Goal: Task Accomplishment & Management: Complete application form

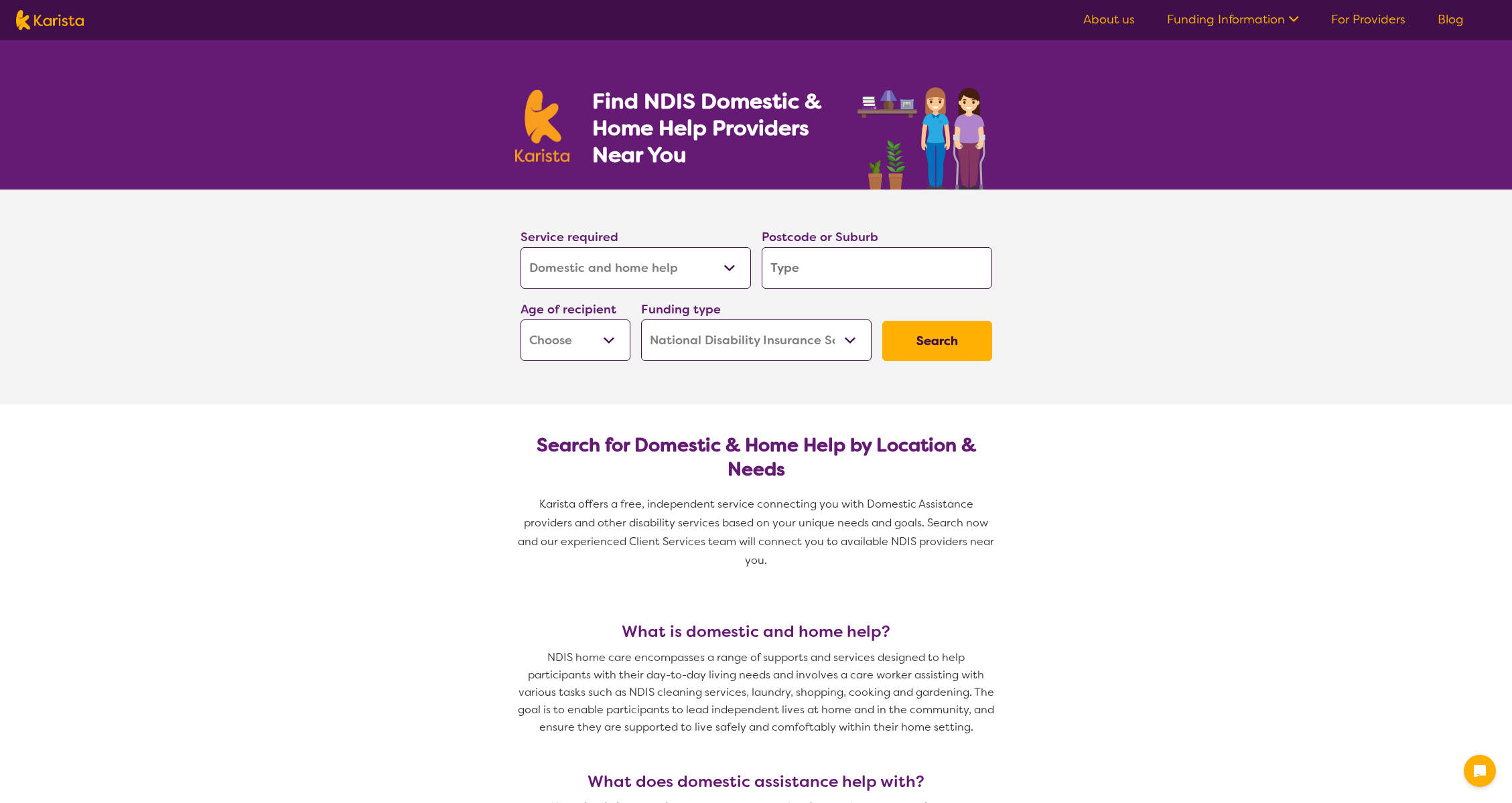
select select "Domestic and home help"
select select "NDIS"
select select "Domestic and home help"
select select "NDIS"
click at [592, 262] on select "Allied Health Assistant Assessment ([MEDICAL_DATA] or [MEDICAL_DATA]) Behaviour…" at bounding box center [635, 267] width 230 height 42
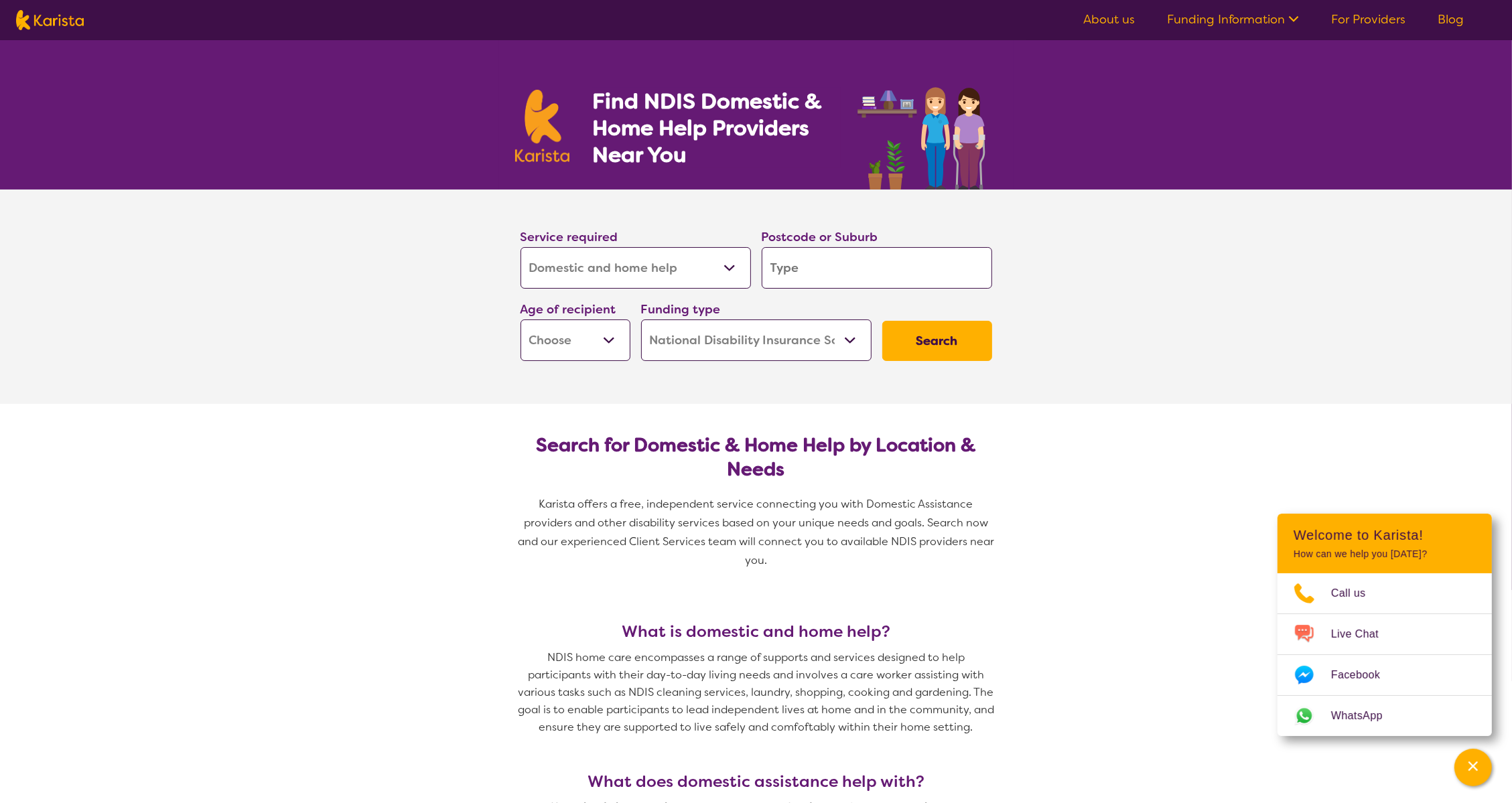
click at [520, 247] on select "Allied Health Assistant Assessment ([MEDICAL_DATA] or [MEDICAL_DATA]) Behaviour…" at bounding box center [635, 267] width 230 height 42
click at [582, 346] on select "Early Childhood - 0 to 9 Child - 10 to 11 Adolescent - 12 to 17 Adult - 18 to 6…" at bounding box center [575, 340] width 110 height 42
select select "AD"
click at [520, 319] on select "Early Childhood - 0 to 9 Child - 10 to 11 Adolescent - 12 to 17 Adult - 18 to 6…" at bounding box center [575, 340] width 110 height 42
select select "AD"
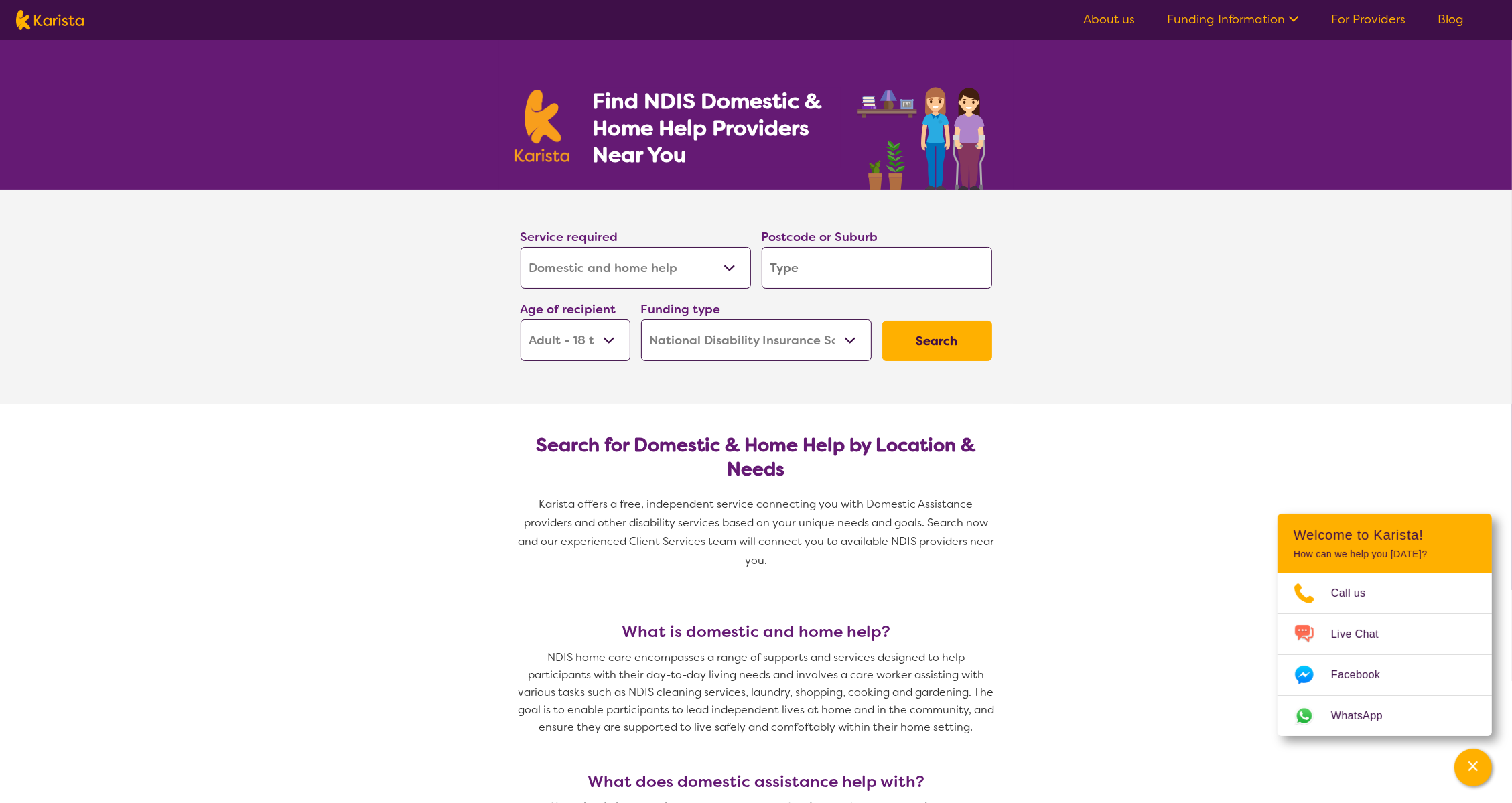
click at [716, 350] on select "Home Care Package (HCP) National Disability Insurance Scheme (NDIS) I don't know" at bounding box center [756, 340] width 230 height 42
select select "HCP"
click at [641, 319] on select "Home Care Package (HCP) National Disability Insurance Scheme (NDIS) I don't know" at bounding box center [756, 340] width 230 height 42
select select "HCP"
click at [914, 348] on button "Search" at bounding box center [937, 341] width 110 height 40
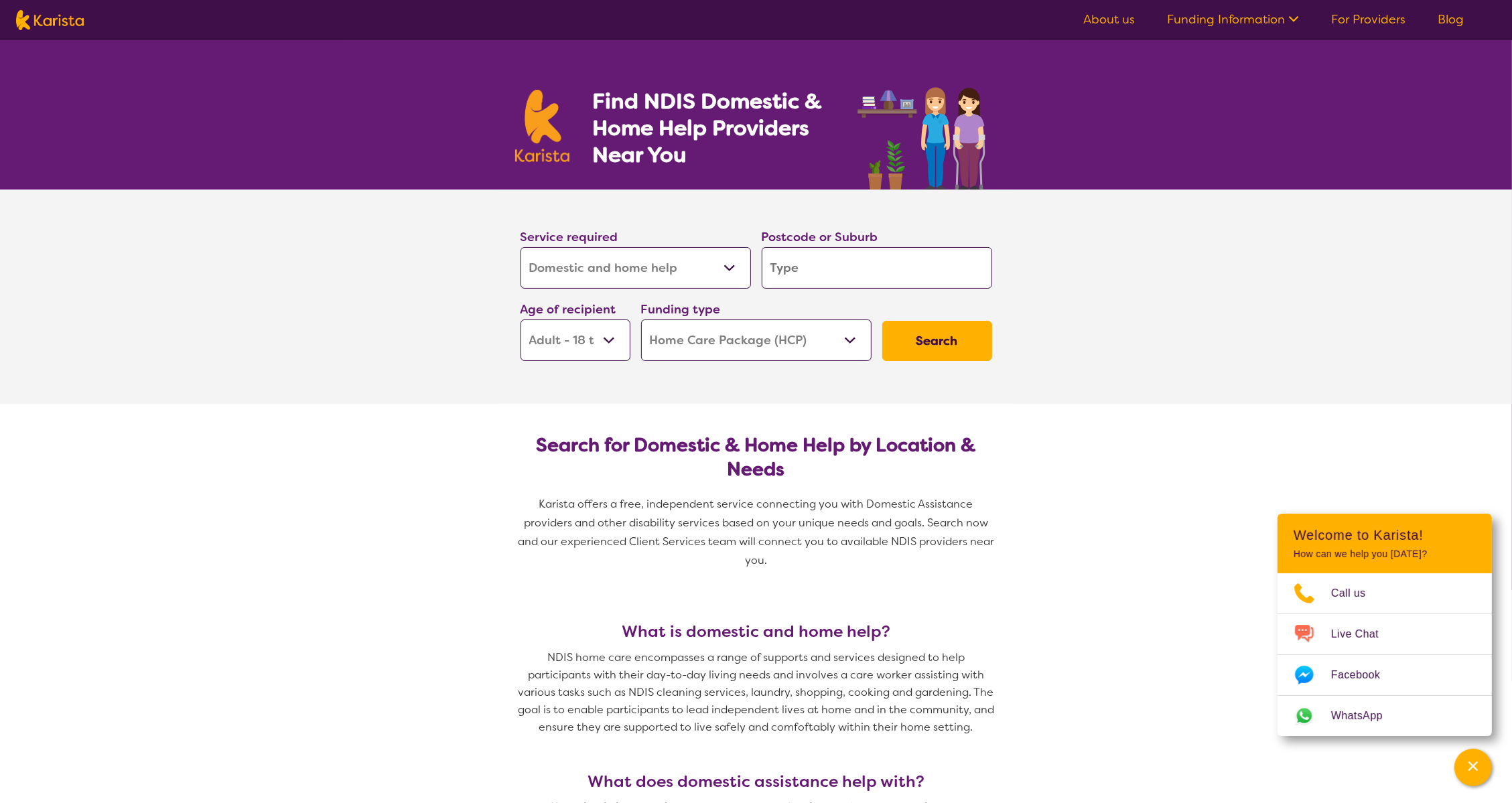
click at [831, 276] on input "search" at bounding box center [877, 267] width 230 height 42
type input "2017"
click at [866, 307] on div "Waterloo 2017" at bounding box center [877, 305] width 217 height 26
click at [929, 352] on button "Search" at bounding box center [937, 341] width 110 height 40
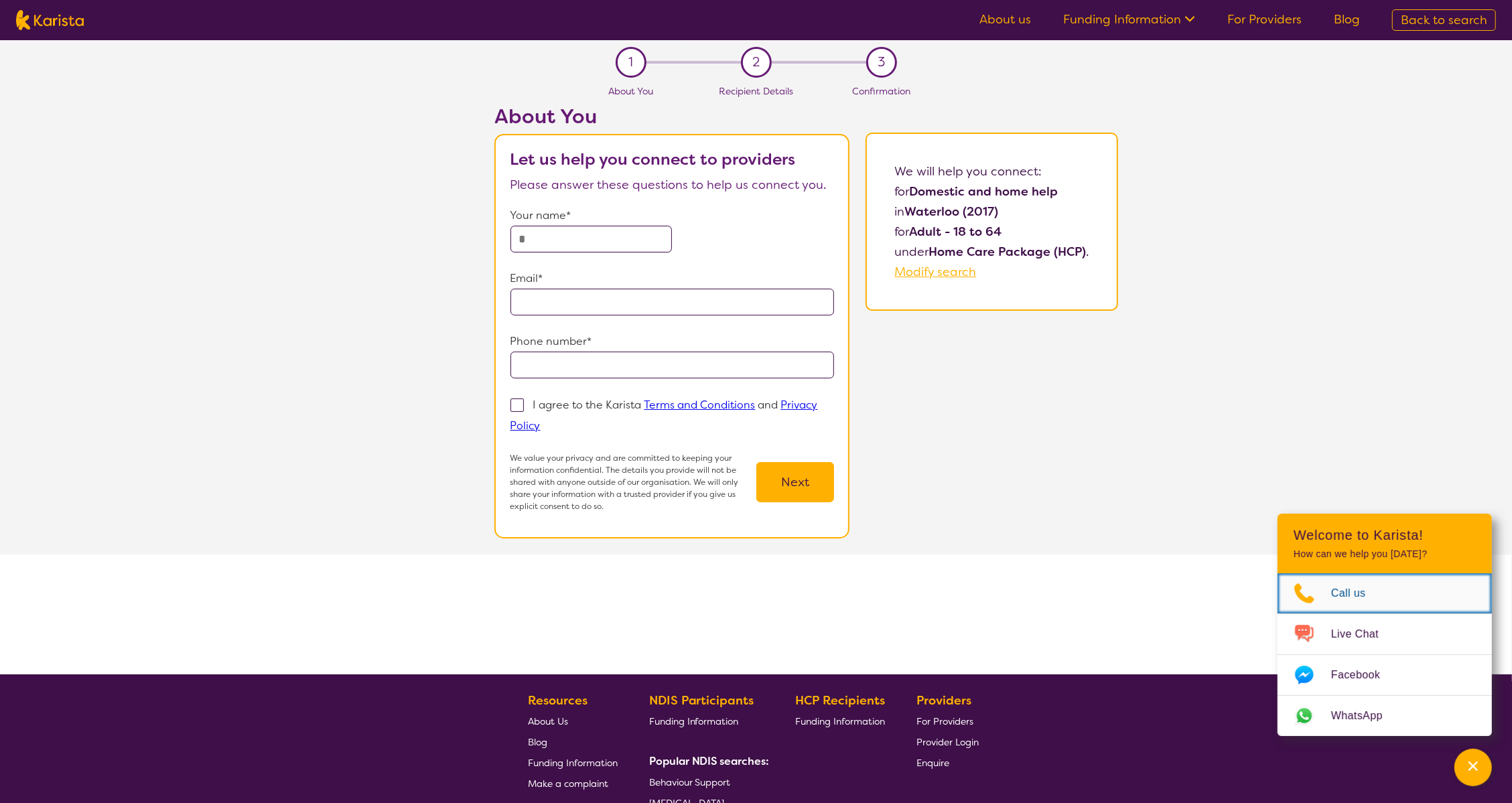
click at [1365, 596] on span "Call us" at bounding box center [1356, 593] width 51 height 20
